Goal: Information Seeking & Learning: Learn about a topic

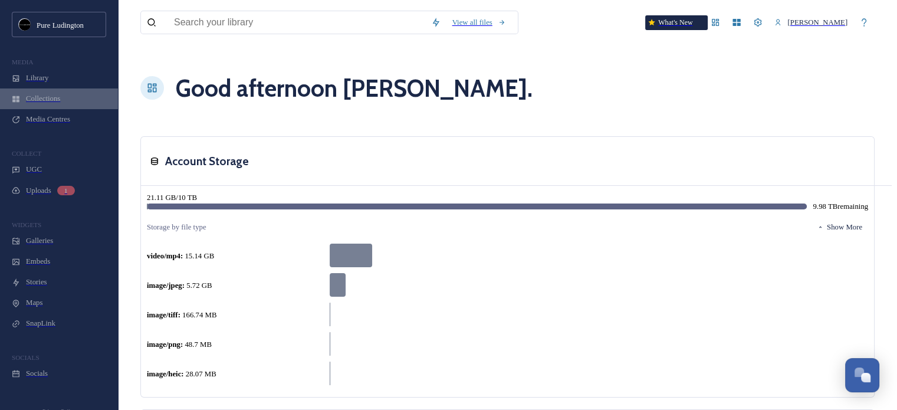
click at [28, 103] on span "Collections" at bounding box center [43, 98] width 34 height 9
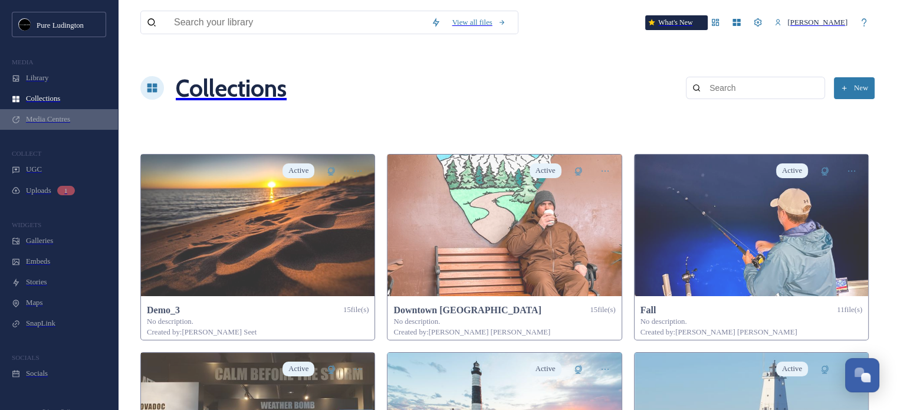
click at [57, 124] on span "Media Centres" at bounding box center [48, 119] width 44 height 9
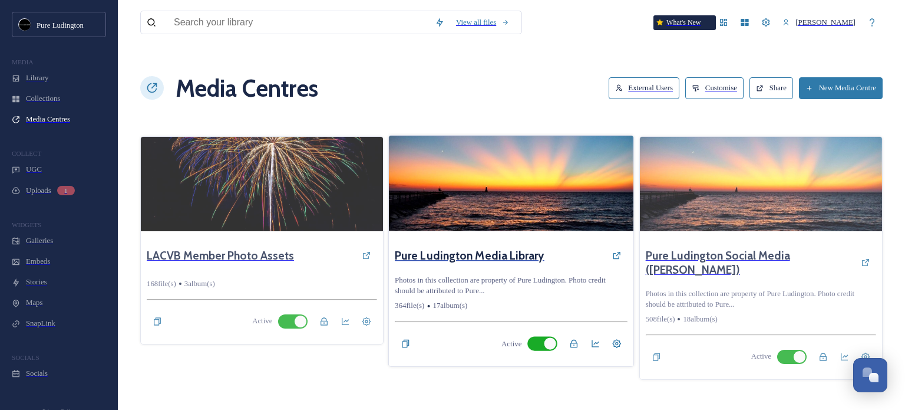
click at [505, 248] on h3 "Pure Ludington Media Library" at bounding box center [470, 255] width 150 height 14
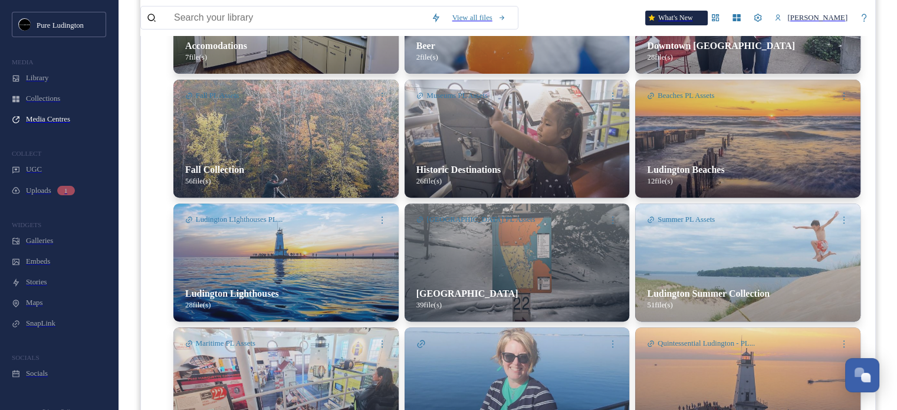
scroll to position [510, 0]
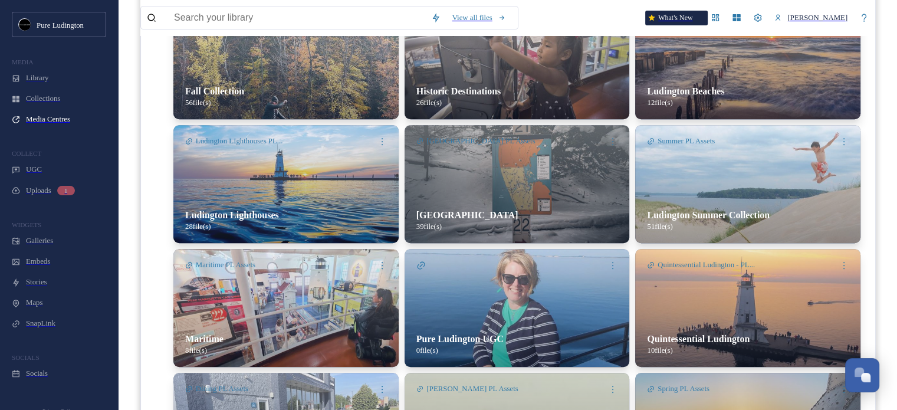
click at [534, 253] on img at bounding box center [516, 308] width 225 height 118
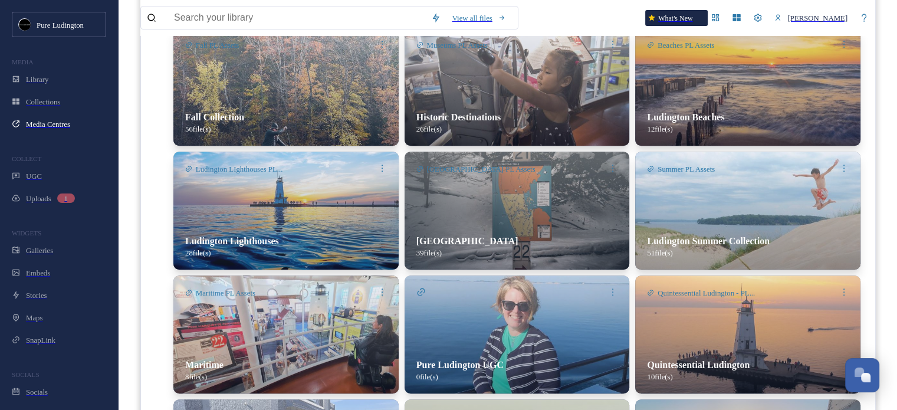
scroll to position [248, 0]
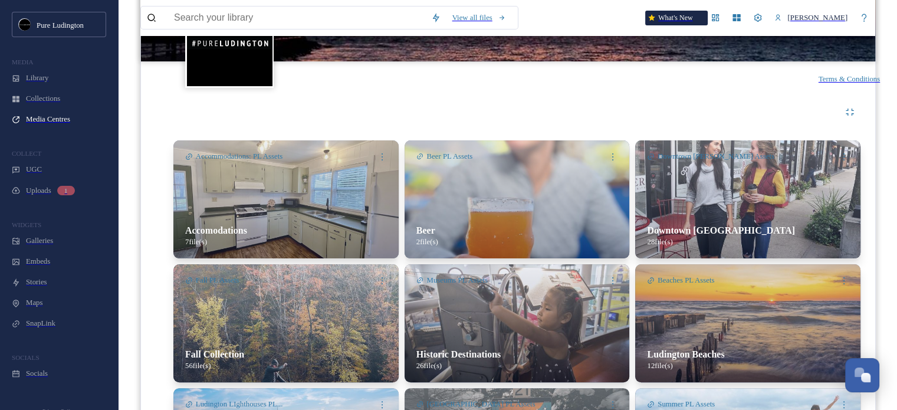
click at [325, 266] on img at bounding box center [285, 323] width 225 height 118
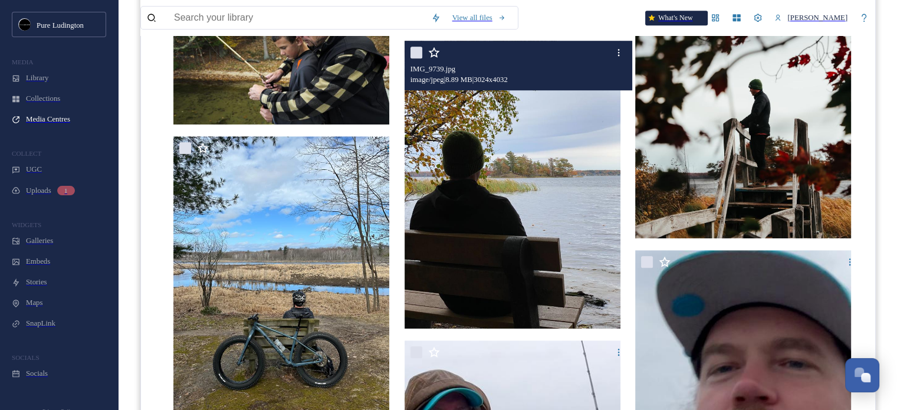
scroll to position [955, 0]
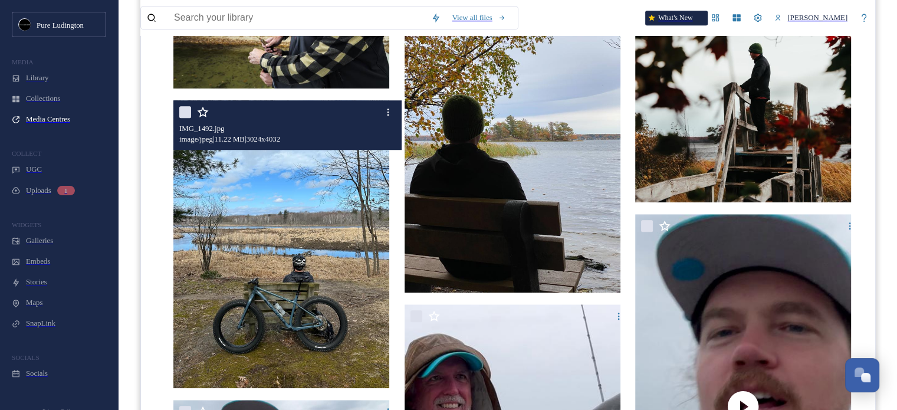
click at [242, 206] on img at bounding box center [281, 244] width 216 height 288
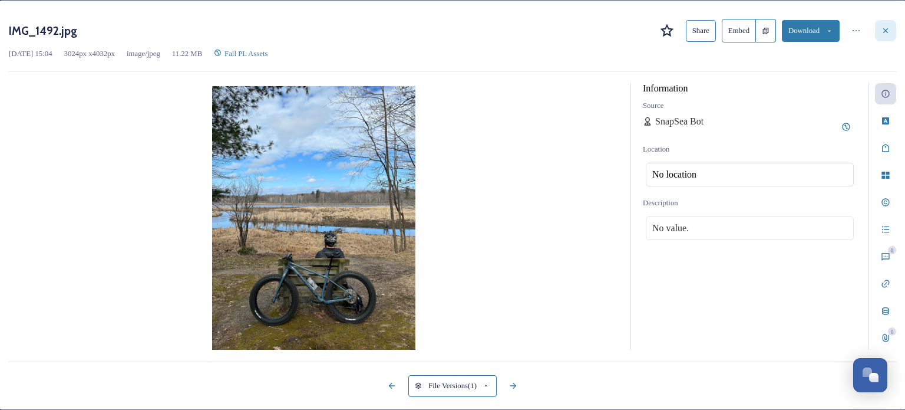
click at [884, 31] on icon at bounding box center [886, 30] width 5 height 5
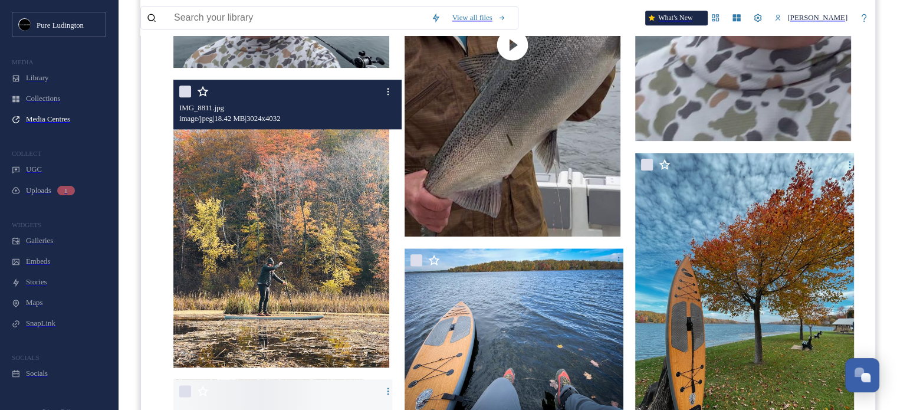
scroll to position [1426, 0]
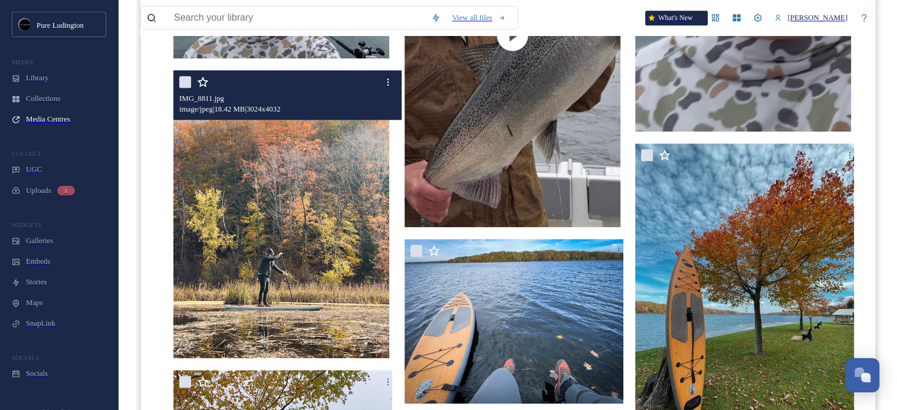
click at [242, 186] on img at bounding box center [281, 214] width 216 height 288
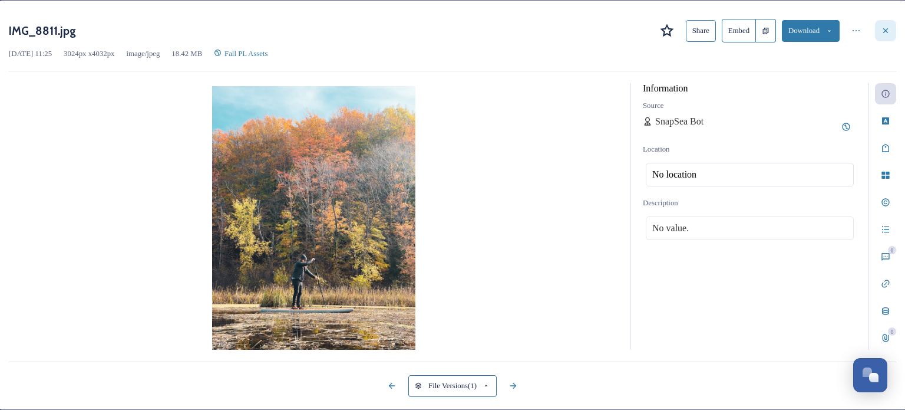
click at [875, 26] on div at bounding box center [885, 30] width 21 height 21
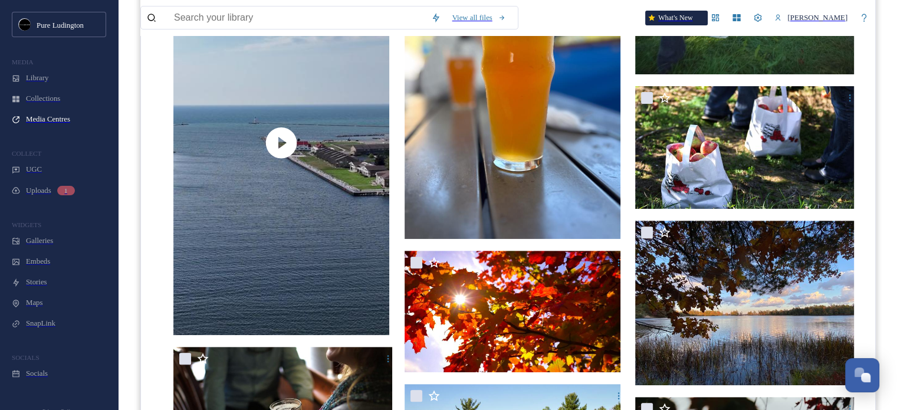
scroll to position [287, 0]
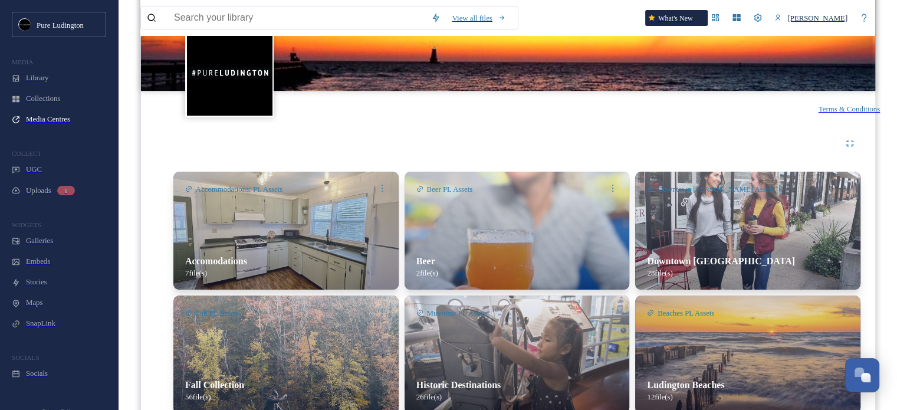
scroll to position [236, 0]
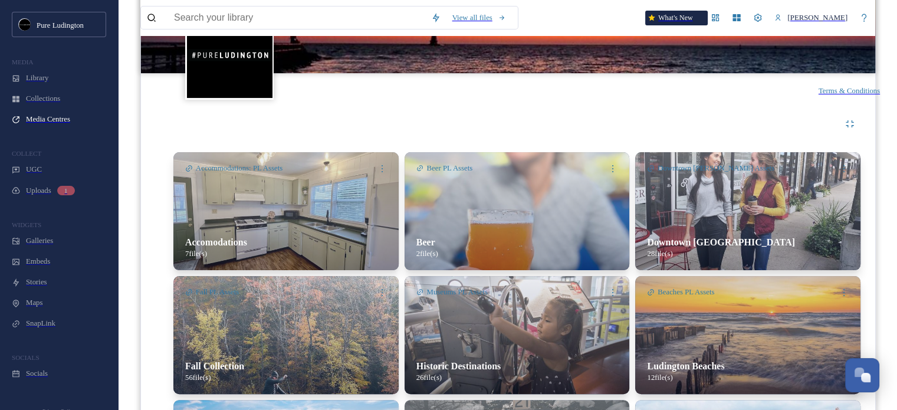
click at [300, 297] on img at bounding box center [285, 335] width 225 height 118
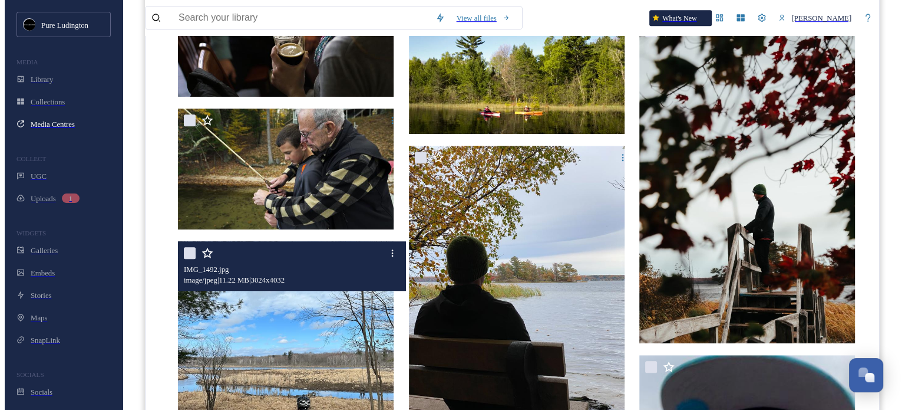
scroll to position [994, 0]
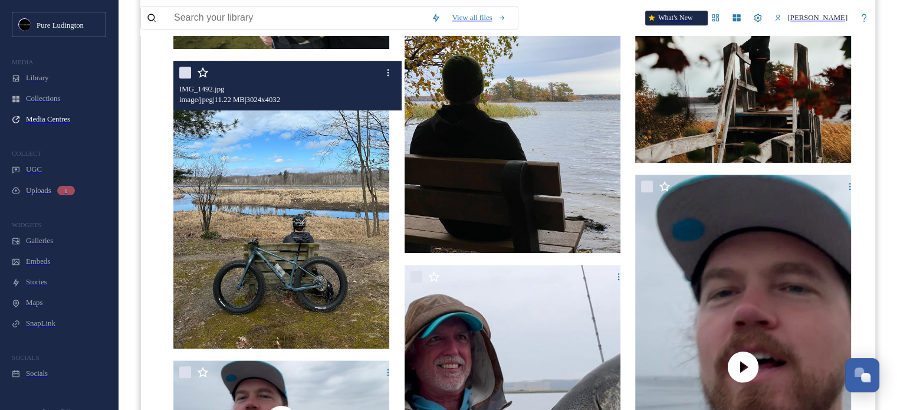
click at [298, 162] on img at bounding box center [281, 205] width 216 height 288
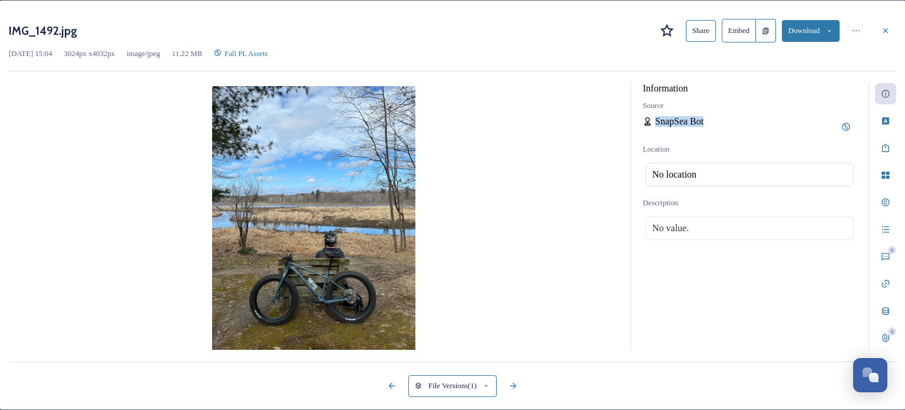
drag, startPoint x: 712, startPoint y: 131, endPoint x: 639, endPoint y: 126, distance: 73.3
click at [643, 126] on div "SnapSea Bot" at bounding box center [750, 126] width 214 height 21
copy span "SnapSea Bot"
